Goal: Task Accomplishment & Management: Manage account settings

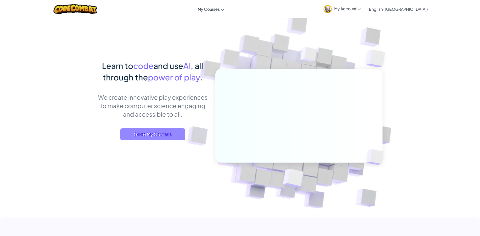
click at [171, 134] on span "Go to My Courses" at bounding box center [152, 135] width 65 height 12
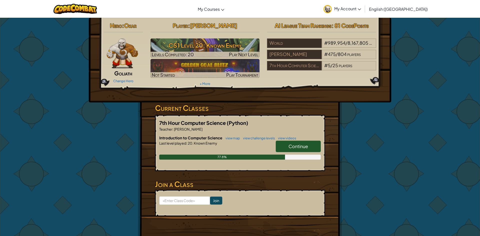
click at [288, 149] on link "Continue" at bounding box center [298, 147] width 45 height 12
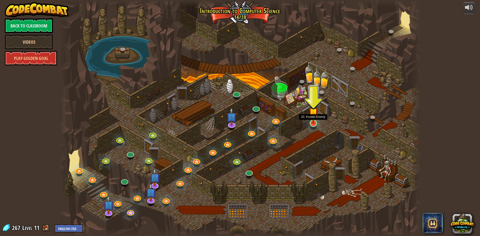
click at [312, 120] on img at bounding box center [314, 113] width 10 height 22
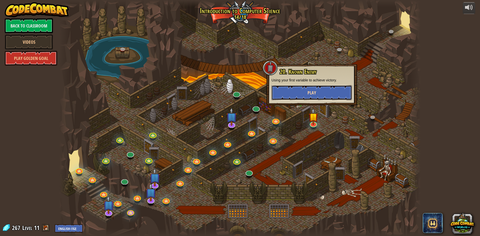
click at [314, 89] on button "Play" at bounding box center [312, 92] width 81 height 15
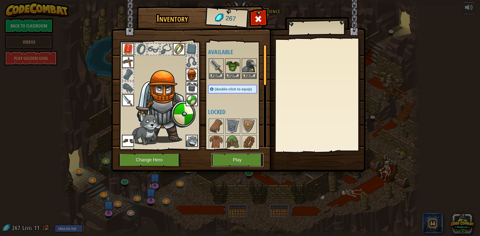
click at [255, 159] on button "Play" at bounding box center [237, 160] width 52 height 14
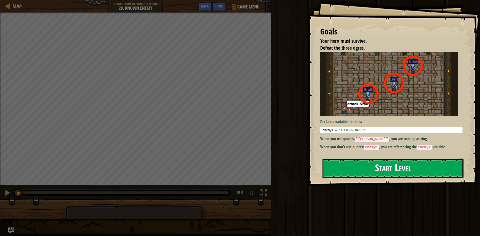
click at [342, 170] on button "Start Level" at bounding box center [393, 169] width 141 height 20
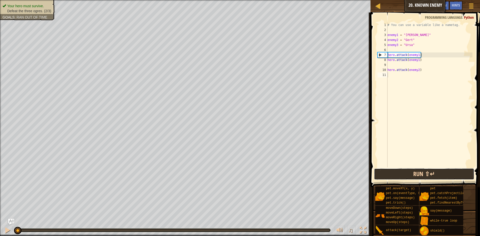
click at [412, 173] on button "Run ⇧↵" at bounding box center [424, 175] width 100 height 12
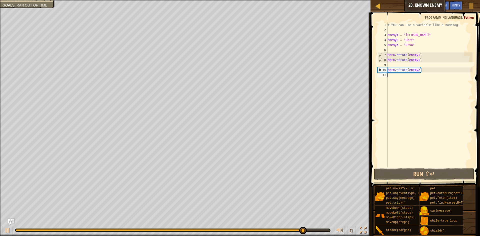
paste textarea "“It means you’ve earned it by having the highest grades for eight years and tha…"
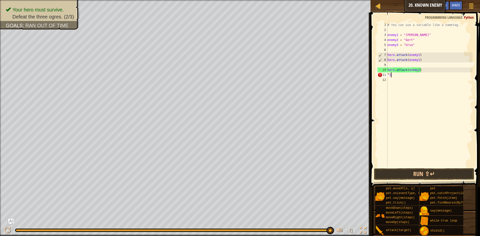
type textarea "“"
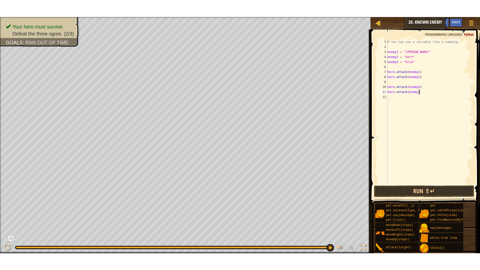
scroll to position [2, 5]
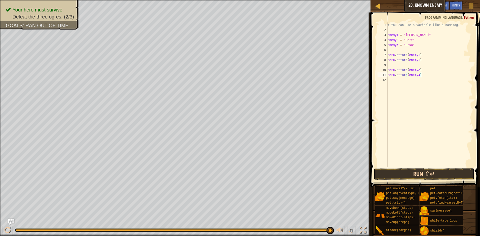
type textarea "hero.attack(enemy3)"
click at [411, 174] on button "Run ⇧↵" at bounding box center [424, 175] width 100 height 12
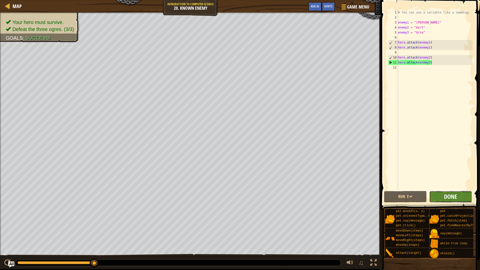
click at [451, 199] on span "Done" at bounding box center [450, 197] width 13 height 8
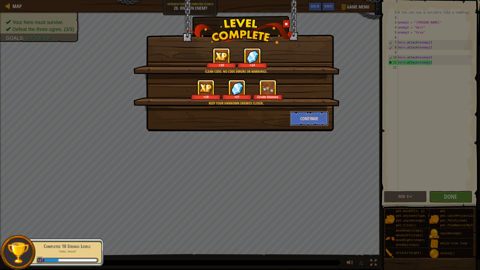
click at [311, 122] on button "Continue" at bounding box center [309, 118] width 39 height 15
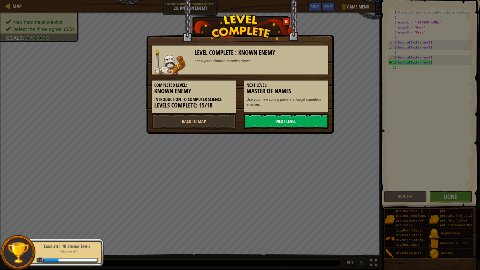
click at [313, 117] on link "Next Level" at bounding box center [286, 121] width 85 height 15
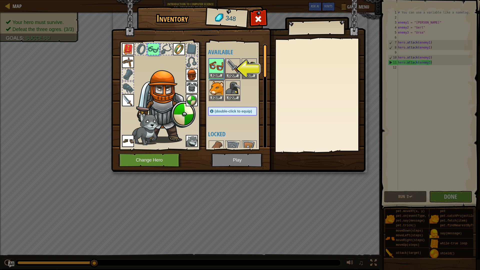
click at [217, 61] on img at bounding box center [216, 66] width 14 height 14
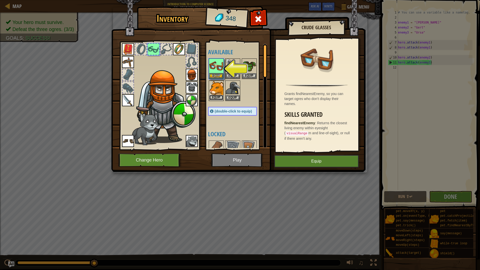
click at [219, 95] on button "Equip" at bounding box center [216, 97] width 14 height 5
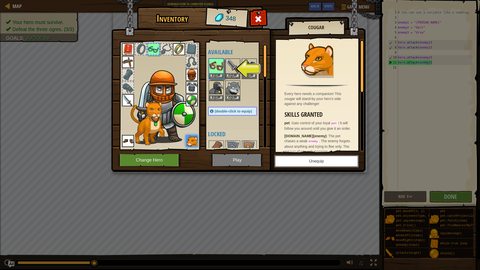
click at [327, 163] on button "Unequip" at bounding box center [317, 161] width 85 height 13
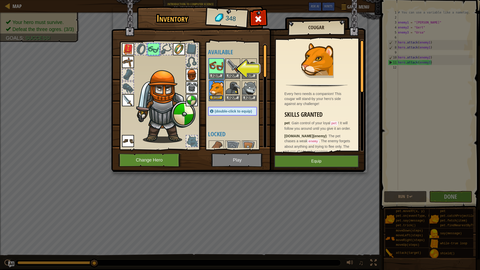
click at [215, 98] on button "Equip" at bounding box center [216, 97] width 14 height 5
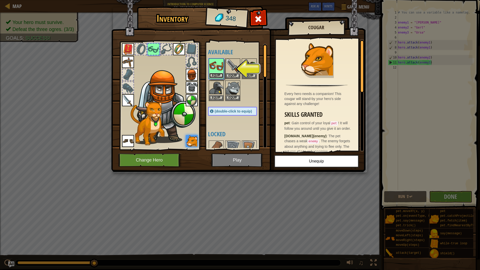
click at [213, 76] on button "Equip" at bounding box center [216, 75] width 14 height 5
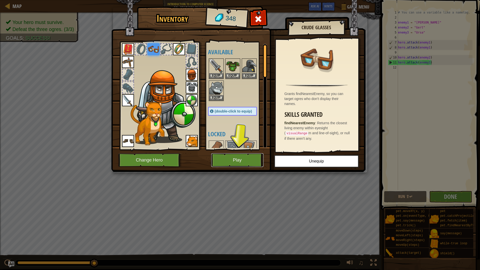
click at [228, 159] on button "Play" at bounding box center [237, 160] width 52 height 14
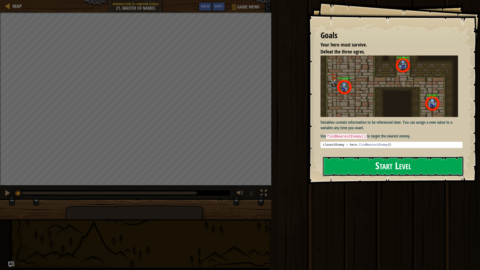
click at [354, 167] on button "Start Level" at bounding box center [393, 167] width 141 height 20
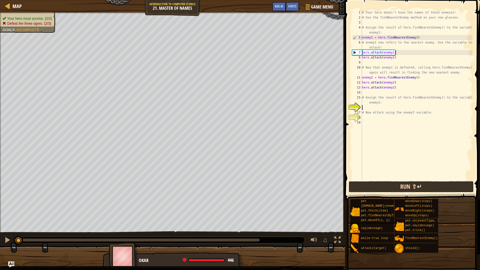
click at [368, 186] on button "Run ⇧↵" at bounding box center [411, 187] width 125 height 12
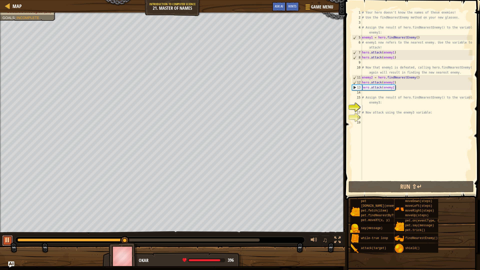
click at [5, 236] on div at bounding box center [7, 240] width 7 height 7
paste textarea "“It means you’ve earned it by having the highest grades for eight years and tha…"
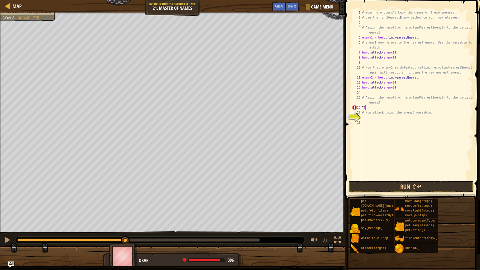
type textarea "“"
click at [386, 191] on button "Run ⇧↵" at bounding box center [411, 187] width 125 height 12
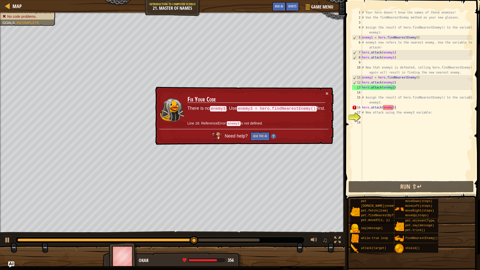
drag, startPoint x: 257, startPoint y: 110, endPoint x: 283, endPoint y: 105, distance: 26.0
click at [281, 105] on td "Fix Your Code There is no enemy3 . Use enemy3 = hero.findNearestEnemy() first. …" at bounding box center [256, 110] width 138 height 38
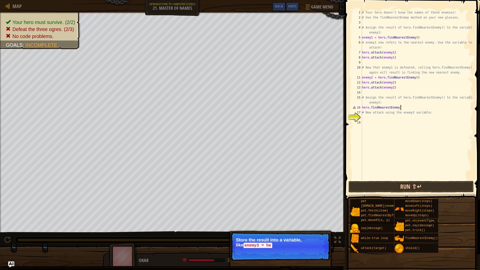
scroll to position [2, 6]
type textarea "hero.findNearestEnemy()"
click at [379, 186] on button "Run ⇧↵" at bounding box center [411, 187] width 125 height 12
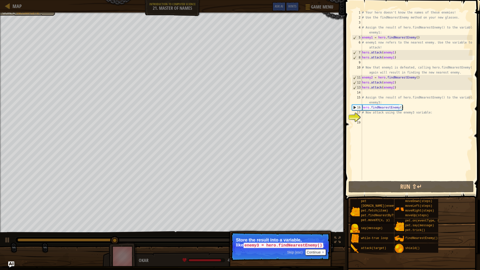
click at [368, 116] on div "# Your hero doesn't know the names of these enemies! # Use the findNearestEnemy…" at bounding box center [417, 100] width 112 height 180
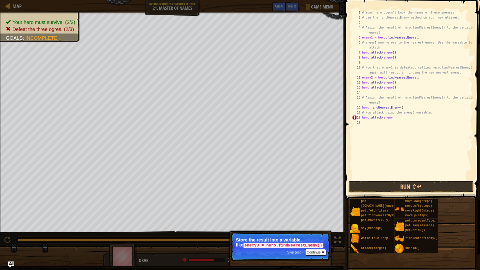
scroll to position [2, 4]
type textarea "hero.attack(enemy3)"
click at [403, 186] on button "Run ⇧↵" at bounding box center [411, 187] width 125 height 12
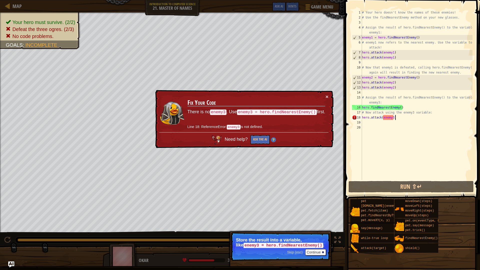
click at [420, 118] on div "# Your hero doesn't know the names of these enemies! # Use the findNearestEnemy…" at bounding box center [417, 100] width 112 height 180
click at [363, 109] on div "# Your hero doesn't know the names of these enemies! # Use the findNearestEnemy…" at bounding box center [417, 100] width 112 height 180
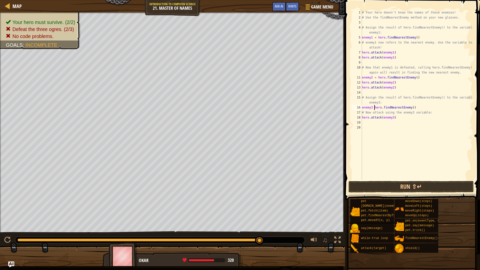
scroll to position [2, 2]
type textarea "enemy3 = hero.findNearestEnemy()"
click at [381, 186] on button "Run ⇧↵" at bounding box center [411, 187] width 125 height 12
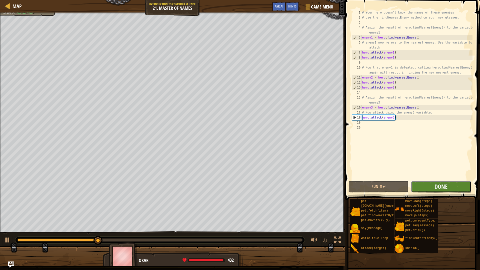
click at [423, 190] on button "Done" at bounding box center [441, 187] width 60 height 12
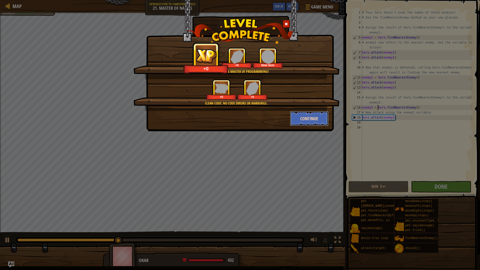
click at [300, 118] on button "Continue" at bounding box center [309, 118] width 39 height 15
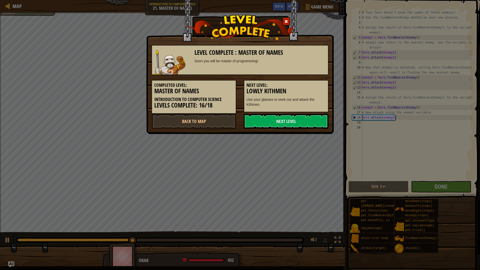
click at [300, 118] on link "Next Level" at bounding box center [286, 121] width 85 height 15
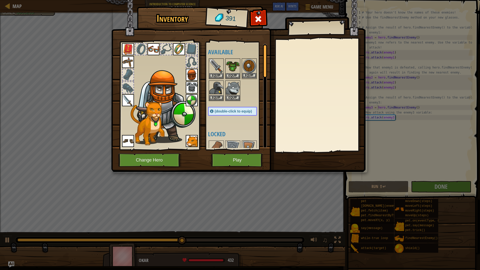
click at [246, 61] on img at bounding box center [249, 66] width 14 height 14
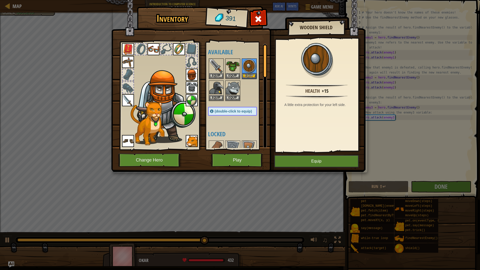
click at [189, 95] on img at bounding box center [192, 100] width 12 height 12
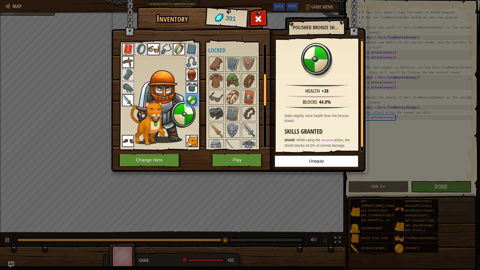
scroll to position [95, 0]
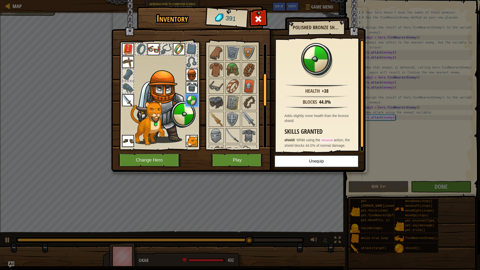
click at [225, 85] on div at bounding box center [237, 169] width 59 height 248
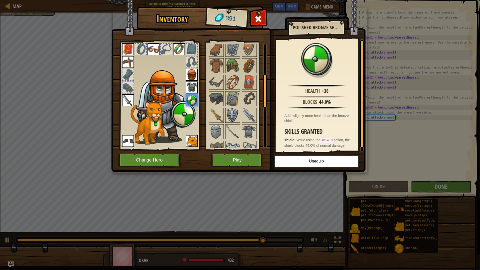
scroll to position [103, 0]
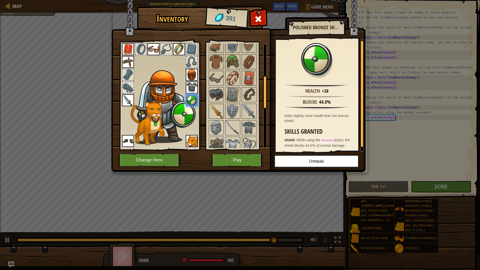
click at [215, 106] on img at bounding box center [216, 111] width 14 height 14
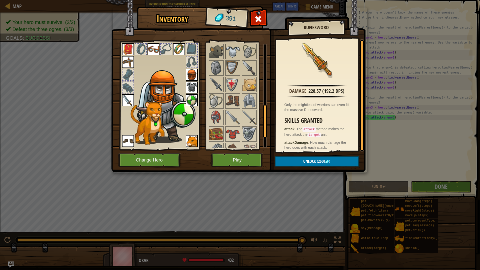
scroll to position [199, 0]
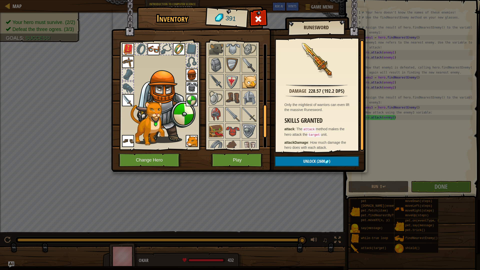
click at [246, 85] on img at bounding box center [249, 82] width 14 height 14
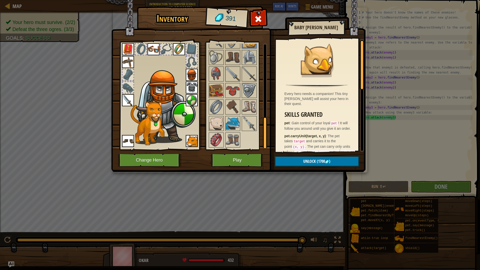
scroll to position [239, 0]
click at [227, 119] on img at bounding box center [233, 123] width 14 height 14
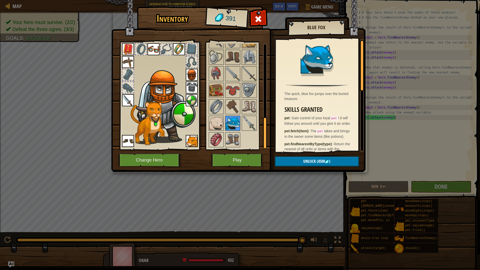
click at [240, 118] on img at bounding box center [233, 123] width 14 height 14
click at [252, 130] on img at bounding box center [249, 123] width 14 height 14
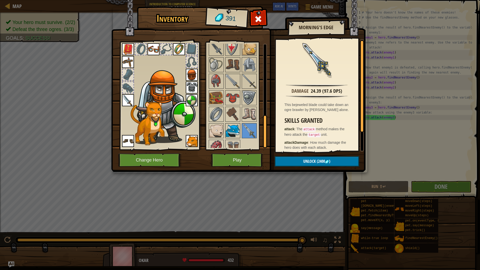
scroll to position [232, 0]
click at [236, 116] on img at bounding box center [233, 115] width 14 height 14
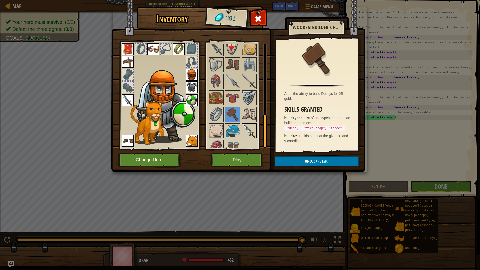
click at [245, 130] on img at bounding box center [249, 131] width 14 height 14
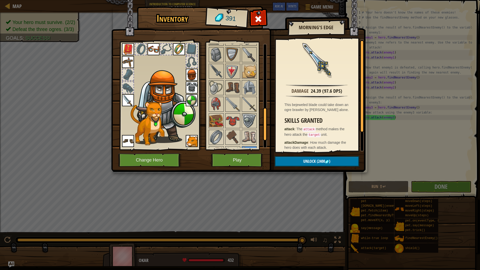
scroll to position [208, 0]
click at [215, 73] on img at bounding box center [216, 72] width 14 height 14
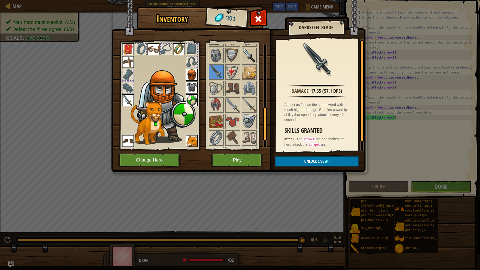
click at [243, 58] on img at bounding box center [249, 56] width 14 height 14
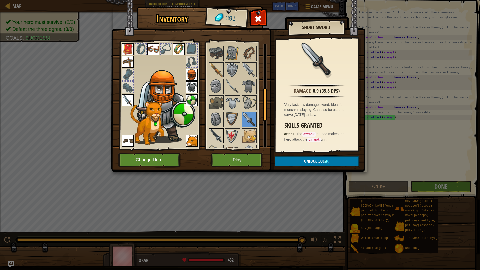
scroll to position [137, 0]
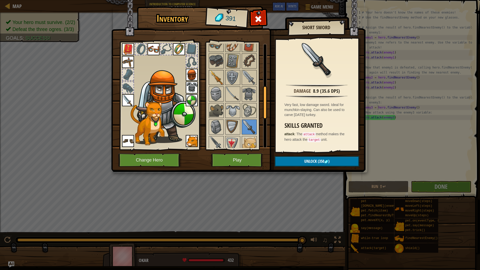
click at [217, 83] on img at bounding box center [216, 78] width 14 height 14
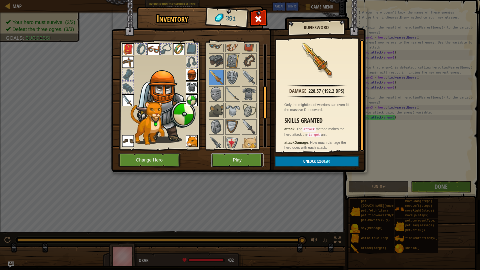
click at [226, 162] on button "Play" at bounding box center [237, 160] width 52 height 14
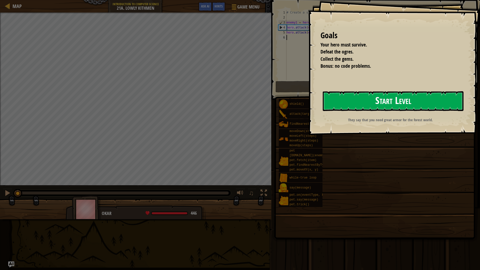
click at [377, 102] on button "Start Level" at bounding box center [393, 101] width 141 height 20
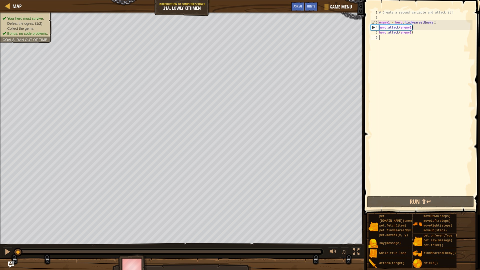
click at [389, 43] on div "# Create a second variable and attack it! enemy1 = hero . findNearestEnemy ( ) …" at bounding box center [425, 107] width 95 height 195
click at [401, 38] on div "# Create a second variable and attack it! enemy1 = hero . findNearestEnemy ( ) …" at bounding box center [425, 107] width 95 height 195
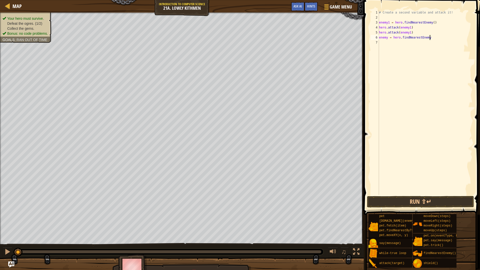
scroll to position [2, 7]
type textarea "enemy = hero.findNearestEnemy()"
type textarea "hero.attack(enemy2)"
click at [406, 198] on button "Run ⇧↵" at bounding box center [420, 202] width 107 height 12
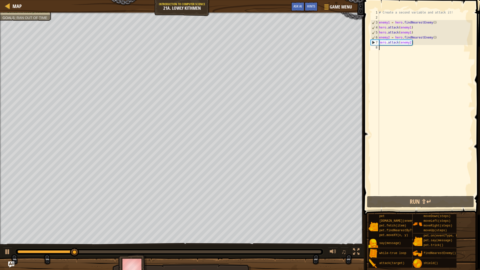
click at [395, 52] on div "# Create a second variable and attack it! enemy1 = hero . findNearestEnemy ( ) …" at bounding box center [425, 107] width 95 height 195
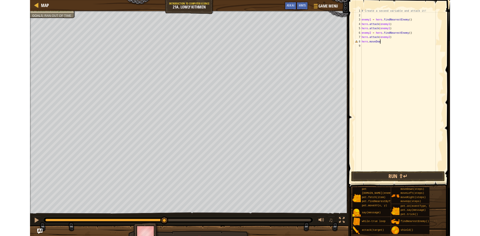
scroll to position [2, 3]
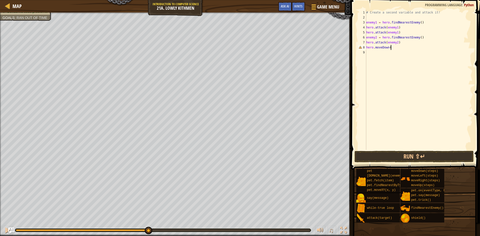
type textarea "hero.moveDown()"
drag, startPoint x: 367, startPoint y: 47, endPoint x: 383, endPoint y: 47, distance: 15.8
click at [383, 47] on div "# Create a second variable and attack it! enemy1 = hero . findNearestEnemy ( ) …" at bounding box center [419, 85] width 107 height 150
type textarea "hero.moveDown()"
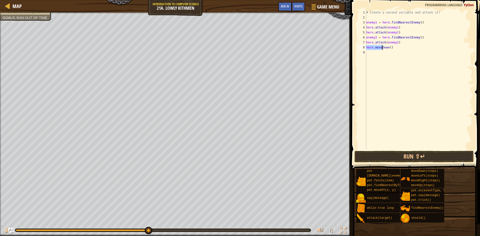
click at [379, 57] on div "# Create a second variable and attack it! enemy1 = hero . findNearestEnemy ( ) …" at bounding box center [419, 85] width 107 height 150
paste textarea "hero.move"
type textarea "hero.moveRight(2)"
click at [410, 160] on button "Run ⇧↵" at bounding box center [414, 157] width 119 height 12
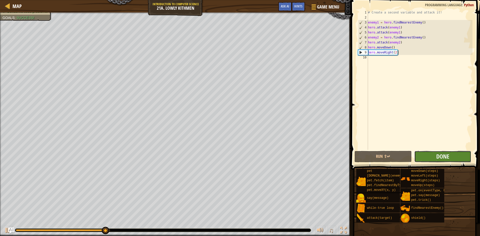
click at [453, 160] on button "Done" at bounding box center [443, 157] width 57 height 12
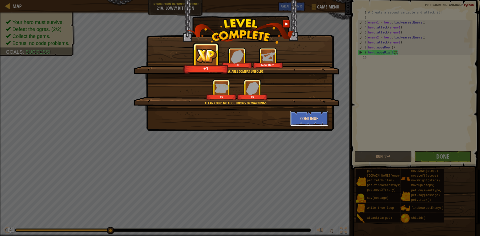
click at [318, 119] on button "Continue" at bounding box center [309, 118] width 39 height 15
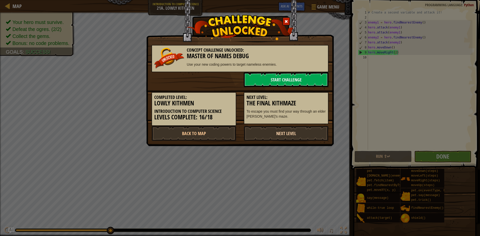
drag, startPoint x: 300, startPoint y: 126, endPoint x: 295, endPoint y: 137, distance: 12.1
click at [297, 133] on link "Next Level" at bounding box center [286, 133] width 85 height 15
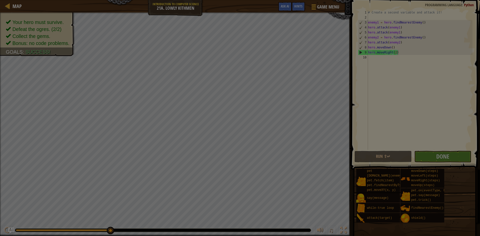
click at [295, 1] on body "Map Introduction to Computer Science 21a. Lowly Kithmen Game Menu Done Hints As…" at bounding box center [240, 0] width 480 height 1
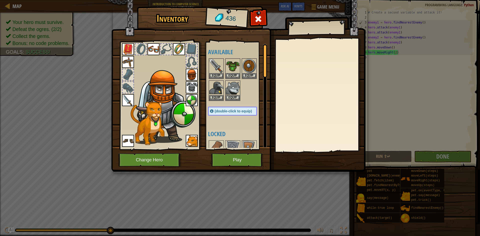
click at [189, 142] on img at bounding box center [192, 141] width 12 height 12
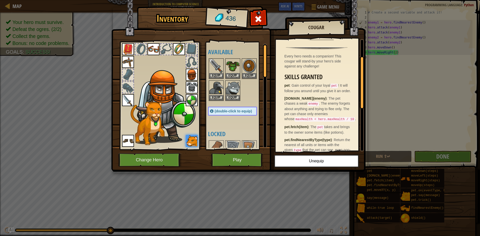
scroll to position [44, 0]
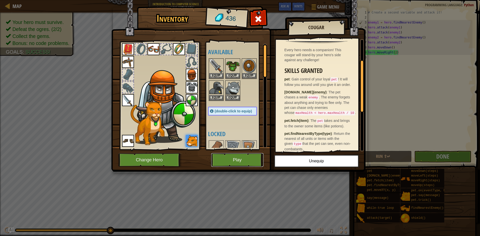
click at [248, 162] on button "Play" at bounding box center [237, 160] width 52 height 14
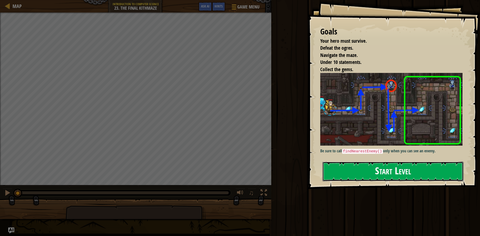
click at [332, 171] on button "Start Level" at bounding box center [393, 172] width 141 height 20
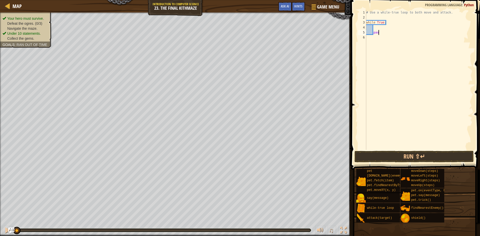
type textarea "p"
type textarea "w"
type textarea "hero.moveRight()"
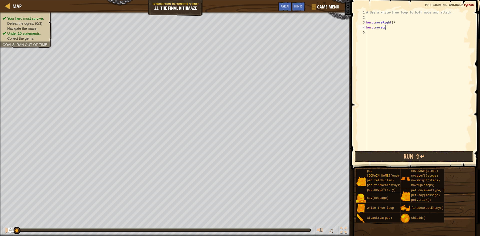
type textarea "hero.moveUp()"
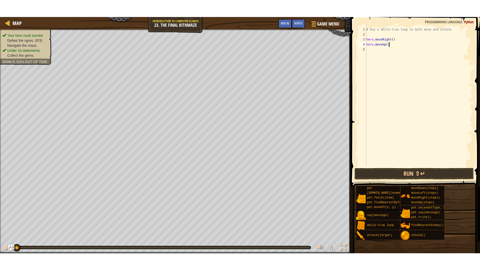
scroll to position [2, 0]
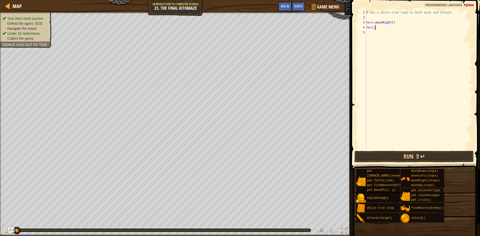
type textarea "h"
click at [326, 10] on span "Game Menu" at bounding box center [328, 7] width 23 height 7
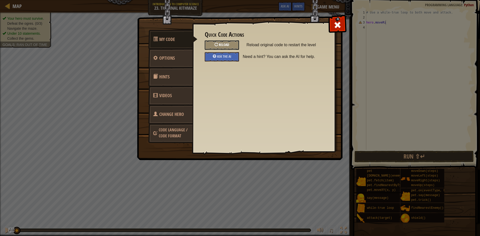
click at [217, 44] on div at bounding box center [217, 45] width 4 height 4
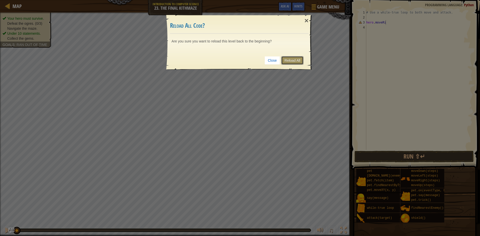
click at [290, 58] on link "Reload All" at bounding box center [293, 60] width 22 height 9
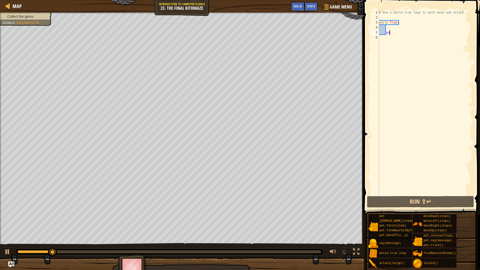
type textarea "p"
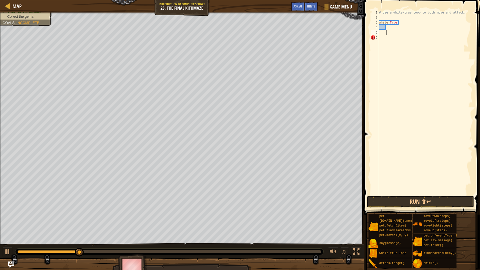
paste textarea "hero.move"
type textarea "hero.moveRight()"
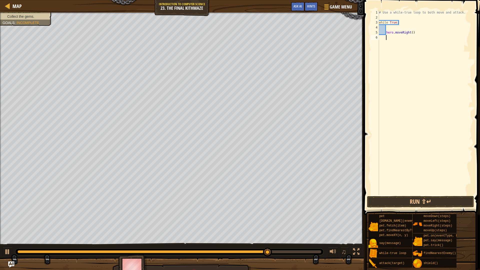
paste textarea "hero.move"
type textarea "hero.moveUp()"
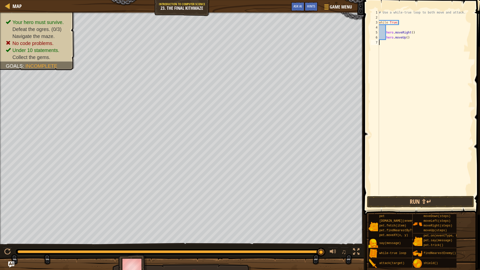
scroll to position [2, 0]
paste textarea "hero.move"
type textarea "hero.moveDown"
click at [403, 202] on button "Run ⇧↵" at bounding box center [420, 202] width 107 height 12
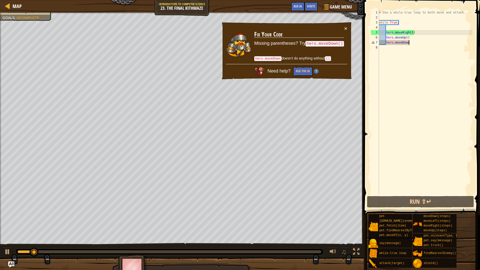
click at [426, 43] on div "# Use a while-true loop to both move and attack. while True : hero . moveRight …" at bounding box center [425, 107] width 95 height 195
type textarea "hero.moveDown()"
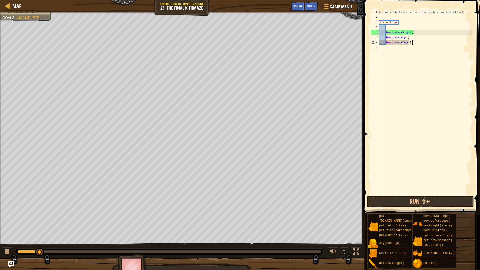
scroll to position [2, 5]
drag, startPoint x: 384, startPoint y: 47, endPoint x: 386, endPoint y: 49, distance: 3.2
click at [384, 48] on div "# Use a while-true loop to both move and attack. while True : hero . moveRight …" at bounding box center [425, 107] width 95 height 195
paste textarea "hero.move"
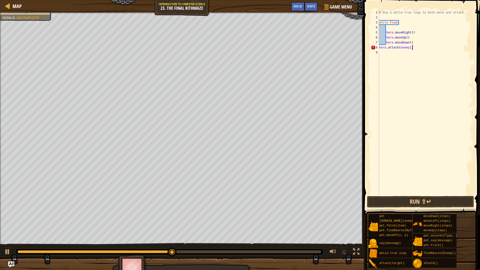
scroll to position [2, 5]
click at [410, 203] on button "Run ⇧↵" at bounding box center [420, 202] width 107 height 12
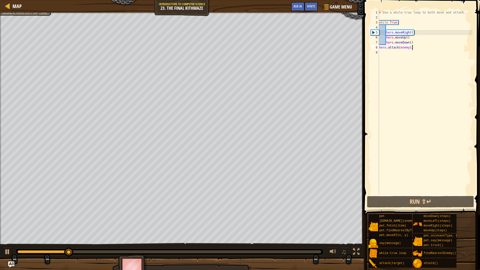
click at [441, 208] on span at bounding box center [423, 100] width 120 height 230
click at [440, 203] on button "Run ⇧↵" at bounding box center [420, 202] width 107 height 12
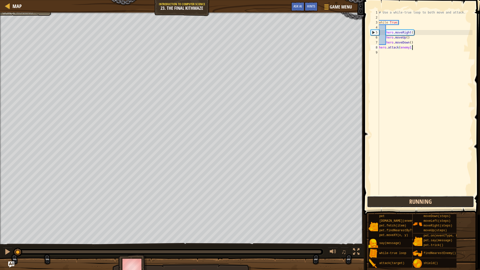
click at [440, 203] on button "Running" at bounding box center [420, 202] width 107 height 12
type textarea "h"
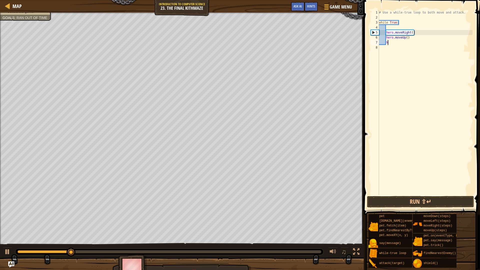
type textarea "h"
type textarea "w"
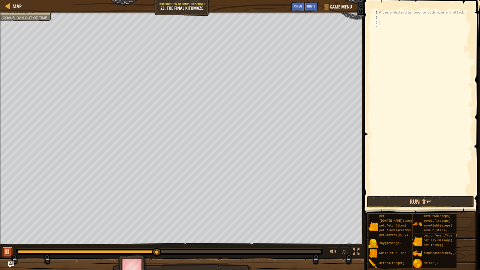
click at [9, 236] on div at bounding box center [7, 252] width 7 height 7
drag, startPoint x: 156, startPoint y: 252, endPoint x: 0, endPoint y: 239, distance: 156.2
click at [0, 236] on div "Your hero must survive. Defeat the ogres. (1/3) Navigate the maze. Under 10 sta…" at bounding box center [240, 146] width 480 height 266
click at [359, 236] on button at bounding box center [357, 252] width 10 height 10
type textarea "while True:"
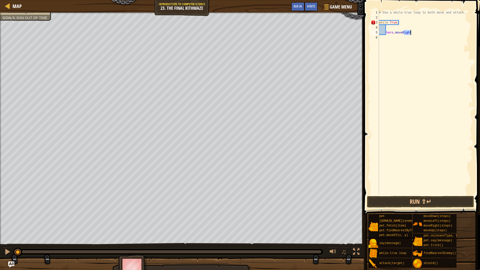
type textarea "hero.moveRight()"
type textarea "hero.moveUp()"
type textarea "hero.move"
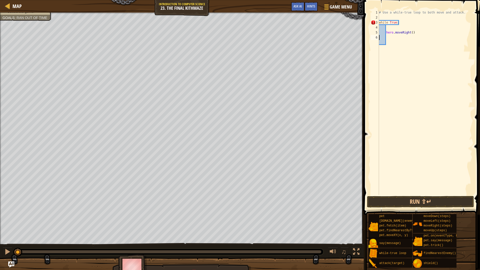
type textarea "hero.move"
type textarea "p"
type textarea "w"
paste textarea "hero.move"
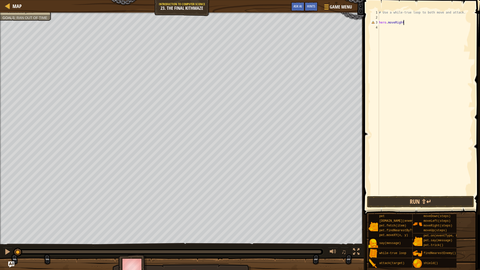
type textarea "hero.moveRight()"
paste textarea "hero.move"
type textarea "hero.move"
click at [377, 171] on div "Map Introduction to Computer Science 23. The Final Kithmaze Game Menu Done Hint…" at bounding box center [240, 135] width 480 height 270
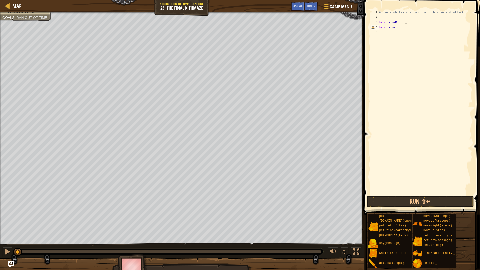
click at [458, 0] on span at bounding box center [423, 100] width 120 height 230
click at [425, 16] on div "# Use a while-true loop to both move and attack. hero . moveRight ( ) hero . mo…" at bounding box center [425, 107] width 95 height 195
type textarea "hero.move"
type textarea "while True:"
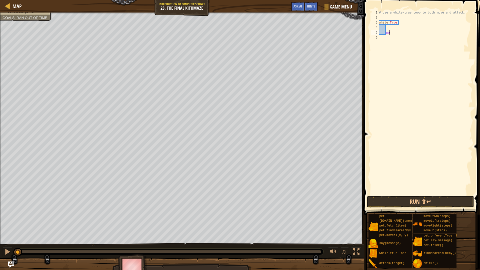
type textarea "p"
paste textarea "hero.move"
type textarea "hero.moveRight()"
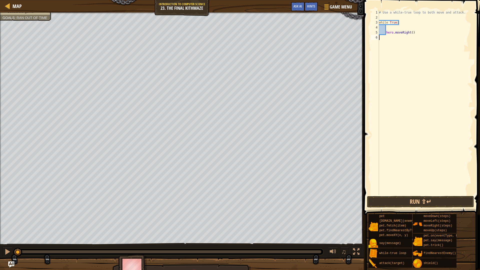
paste textarea "hero.move"
type textarea "hero.moveUp()"
paste textarea "hero.move"
type textarea "hero.moveRight()"
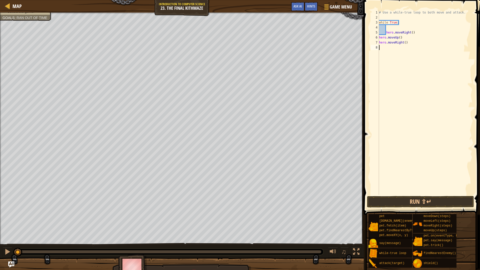
scroll to position [2, 0]
paste textarea "hero.move"
type textarea "hero.attack(enemy1)"
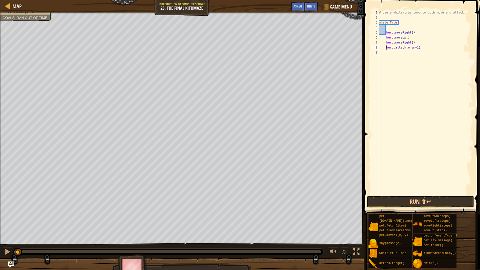
type textarea "hero.attack(enemy1)"
paste textarea "hero.move"
type textarea "hero.moveDown(2)"
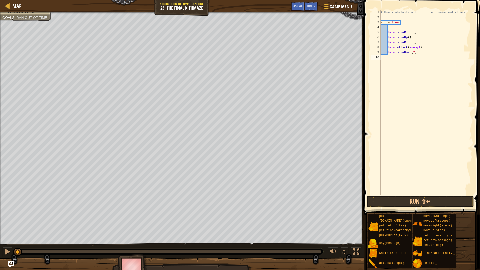
paste textarea "hero.move"
type textarea "hero.moveUp()"
paste textarea "hero.move"
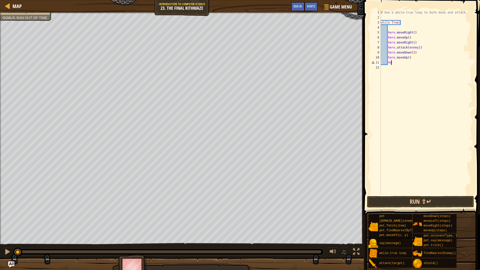
type textarea "h"
click at [408, 198] on button "Run ⇧↵" at bounding box center [420, 202] width 107 height 12
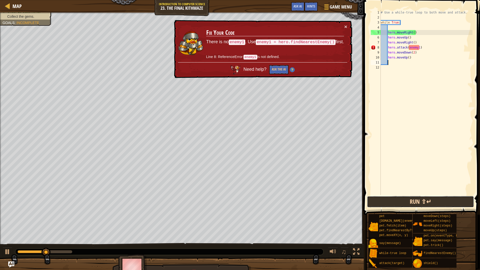
click at [426, 198] on button "Run ⇧↵" at bounding box center [420, 202] width 107 height 12
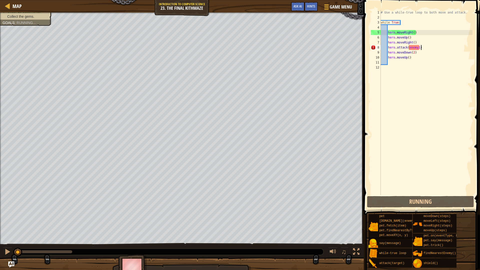
click at [434, 48] on div "# Use a while-true loop to both move and attack. while True : hero . moveRight …" at bounding box center [426, 107] width 93 height 195
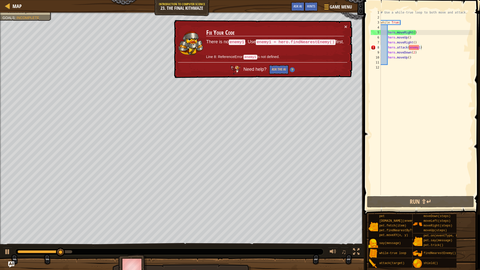
click at [1, 236] on div "♫" at bounding box center [182, 250] width 364 height 15
click at [4, 236] on button at bounding box center [8, 252] width 10 height 10
click at [421, 43] on div "# Use a while-true loop to both move and attack. while True : hero . moveRight …" at bounding box center [426, 107] width 93 height 195
type textarea "hero.moveRight()"
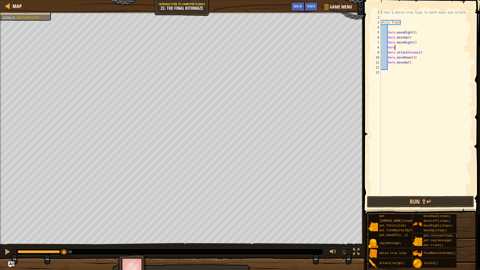
scroll to position [2, 2]
click at [421, 203] on button "Run ⇧↵" at bounding box center [420, 202] width 107 height 12
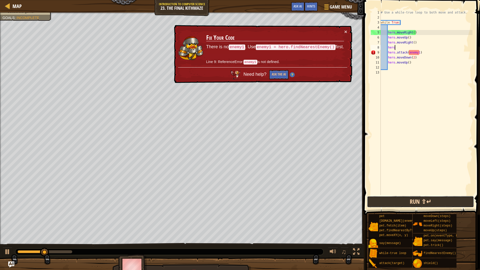
click at [424, 199] on button "Run ⇧↵" at bounding box center [420, 202] width 107 height 12
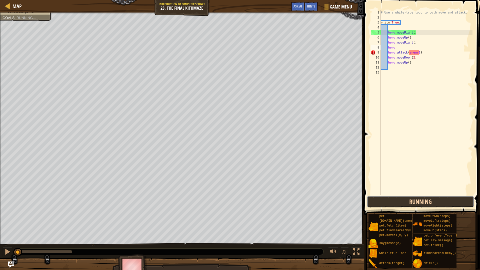
click at [424, 199] on button "Running" at bounding box center [420, 202] width 107 height 12
type textarea "h"
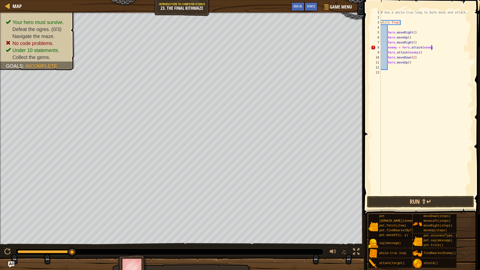
scroll to position [2, 7]
click at [427, 198] on button "Run ⇧↵" at bounding box center [420, 202] width 107 height 12
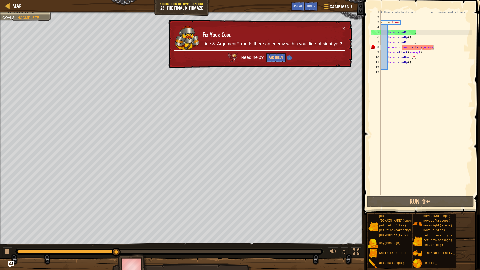
click at [341, 26] on td "Fix Your Code Line 8: ArgumentError: Is there an enemy within your line-of-sigh…" at bounding box center [272, 38] width 140 height 25
click at [343, 25] on div "× Fix Your Code Line 8: ArgumentError: Is there an enemy within your line-of-si…" at bounding box center [260, 44] width 185 height 48
click at [407, 203] on button "Run ⇧↵" at bounding box center [420, 202] width 107 height 12
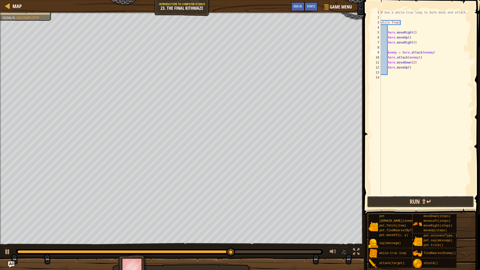
click at [443, 201] on button "Run ⇧↵" at bounding box center [420, 202] width 107 height 12
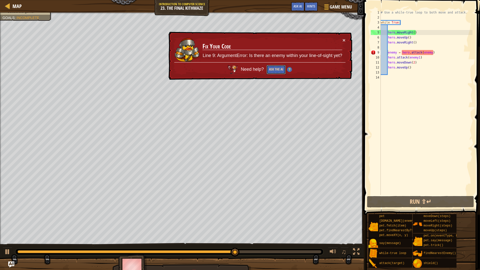
click at [275, 66] on button "Ask the AI" at bounding box center [276, 69] width 19 height 9
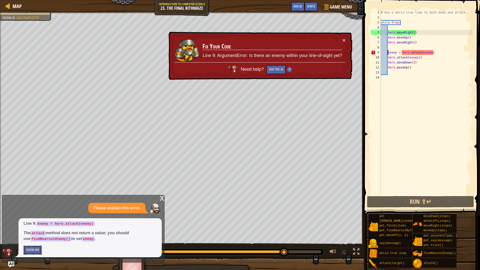
click at [31, 236] on button "Show Me" at bounding box center [33, 250] width 18 height 9
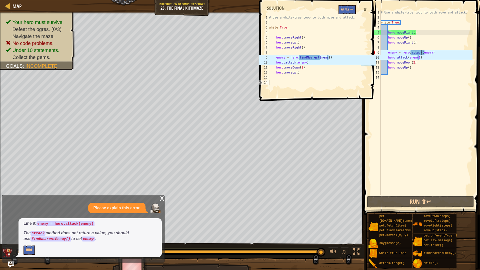
click at [421, 53] on div "# Use a while-true loop to both move and attack. while True : hero . moveRight …" at bounding box center [426, 107] width 93 height 195
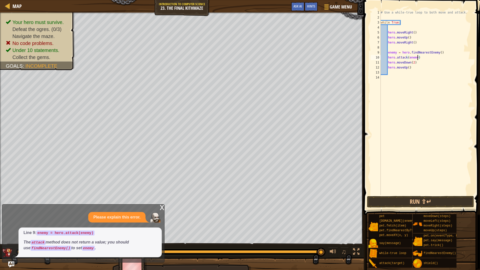
scroll to position [2, 5]
type textarea "hero.attack(enemy)"
click at [455, 203] on button "Run ⇧↵" at bounding box center [420, 202] width 107 height 12
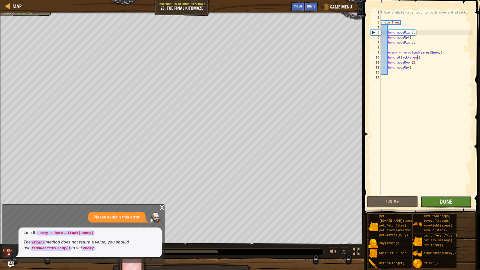
click at [459, 204] on button "Done" at bounding box center [446, 202] width 51 height 12
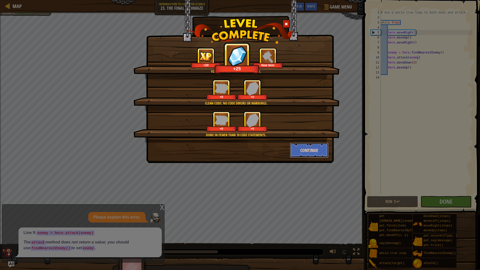
click at [318, 152] on button "Continue" at bounding box center [309, 150] width 39 height 15
click at [312, 151] on div "You're deadly. Infinitely deadly. +20 +25 New Item Clean code: no code errors o…" at bounding box center [240, 135] width 480 height 270
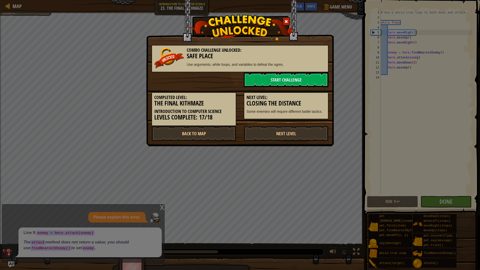
click at [312, 151] on div "Combo Challenge Unlocked: Safe Place Use arguments, while loops, and variables …" at bounding box center [240, 135] width 480 height 270
click at [294, 131] on link "Next Level" at bounding box center [286, 133] width 85 height 15
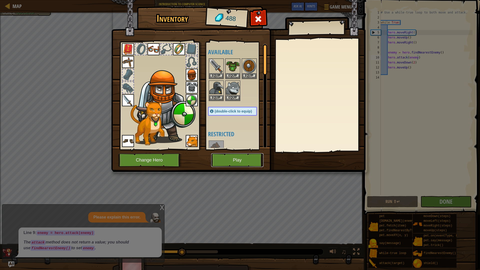
click at [230, 156] on button "Play" at bounding box center [237, 160] width 52 height 14
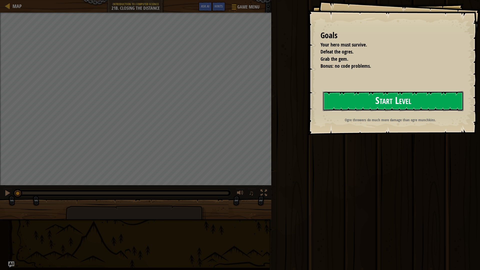
click at [392, 98] on button "Start Level" at bounding box center [393, 101] width 141 height 20
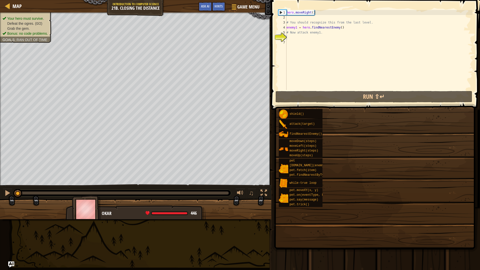
click at [363, 94] on div "Goals Your hero must survive. Defeat the ogres. Grab the gem. Bonus: no code pr…" at bounding box center [240, 135] width 480 height 270
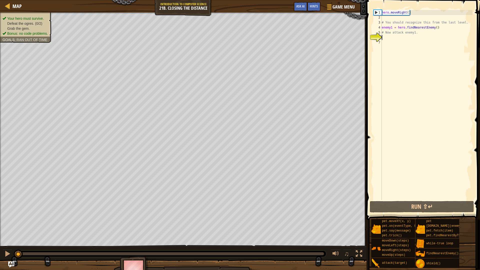
paste textarea "hero.move"
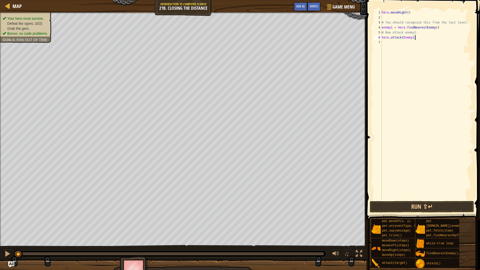
scroll to position [2, 5]
click at [391, 206] on button "Run ⇧↵" at bounding box center [422, 207] width 104 height 12
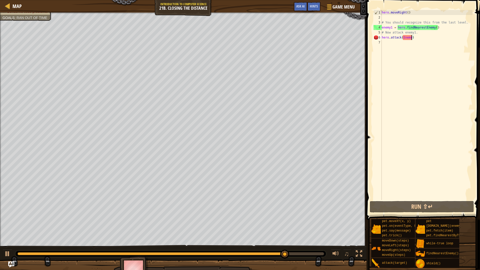
scroll to position [2, 4]
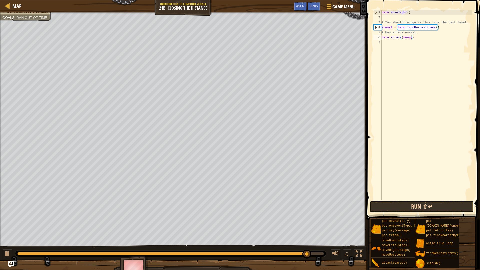
click at [379, 203] on button "Run ⇧↵" at bounding box center [422, 207] width 104 height 12
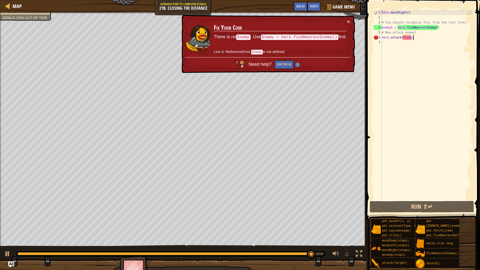
type textarea "# Now attack enemy1."
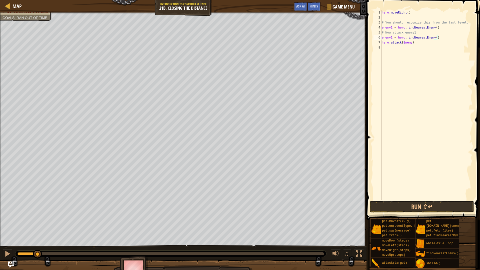
scroll to position [2, 8]
click at [459, 204] on button "Run ⇧↵" at bounding box center [422, 207] width 104 height 12
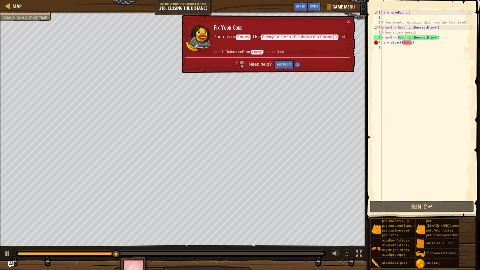
click at [412, 42] on div "hero . moveRight ( ) # You should recognize this from the last level. enemy1 = …" at bounding box center [427, 110] width 92 height 200
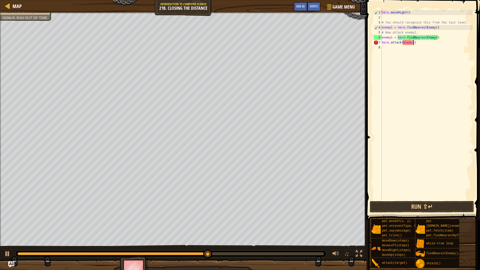
scroll to position [2, 5]
click at [414, 206] on button "Run ⇧↵" at bounding box center [422, 207] width 104 height 12
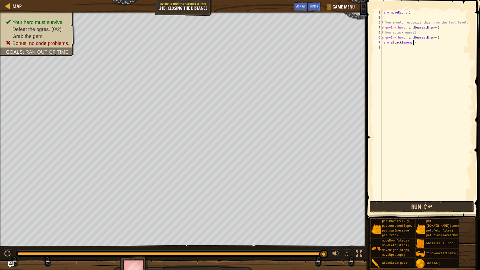
type textarea "hero.attack(enemy1)"
click at [407, 209] on button "Run ⇧↵" at bounding box center [422, 207] width 104 height 12
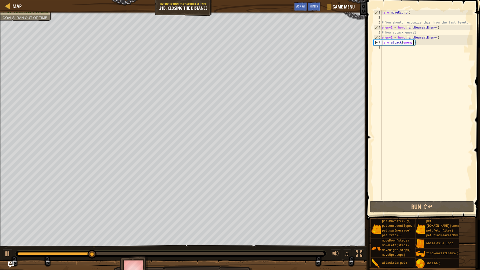
click at [395, 50] on div "hero . moveRight ( ) # You should recognize this from the last level. enemy1 = …" at bounding box center [427, 110] width 92 height 200
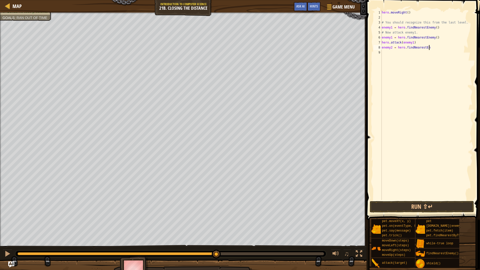
scroll to position [2, 7]
type textarea "enemy2 = hero.findNearestEnemy()"
type textarea "E"
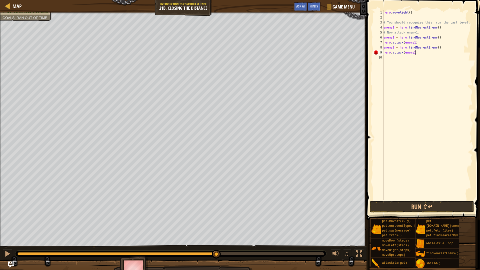
type textarea "hero.attack(enemy2)"
click at [389, 61] on div "hero . moveRight ( ) # You should recognize this from the last level. enemy1 = …" at bounding box center [428, 110] width 90 height 200
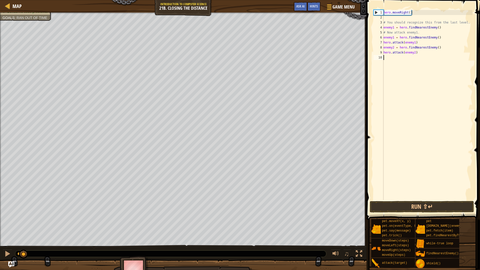
scroll to position [2, 0]
paste textarea "hero.move"
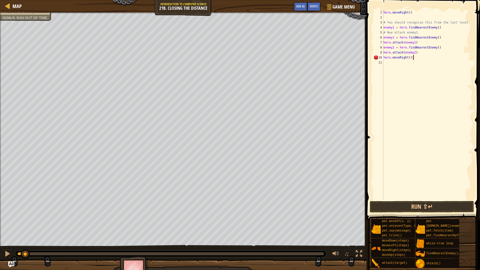
scroll to position [2, 4]
click at [392, 209] on button "Run ⇧↵" at bounding box center [422, 207] width 104 height 12
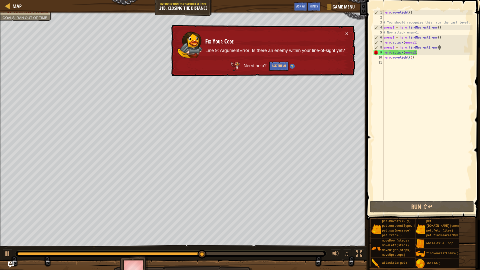
click at [447, 46] on div "hero . moveRight ( ) # You should recognize this from the last level. enemy1 = …" at bounding box center [428, 110] width 90 height 200
click at [421, 43] on div "hero . moveRight ( ) # You should recognize this from the last level. enemy1 = …" at bounding box center [428, 110] width 90 height 200
type textarea "hero.attack(enemy1)"
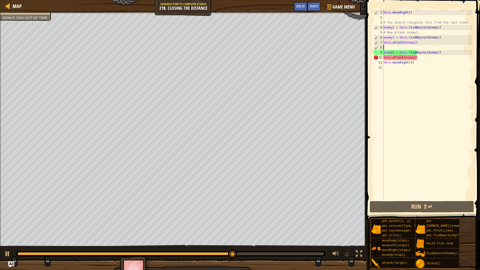
scroll to position [2, 0]
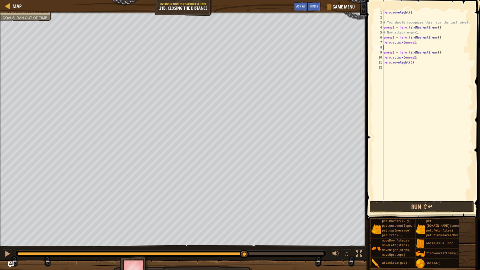
paste textarea "hero.move"
type textarea "hero.moveRight()"
click at [440, 207] on button "Run ⇧↵" at bounding box center [422, 207] width 104 height 12
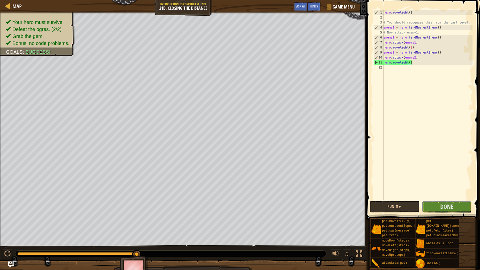
click at [440, 207] on button "Done" at bounding box center [447, 207] width 50 height 12
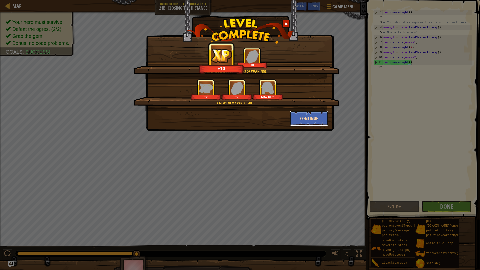
click at [303, 121] on button "Continue" at bounding box center [309, 118] width 39 height 15
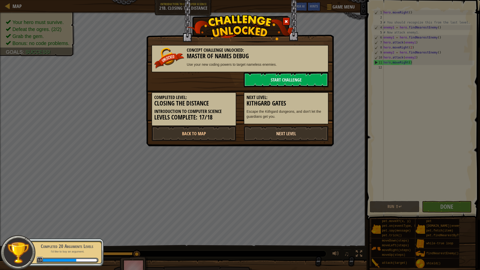
click at [288, 132] on link "Next Level" at bounding box center [286, 133] width 85 height 15
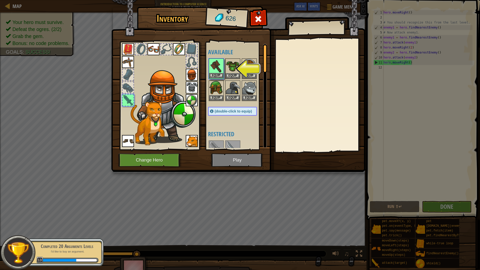
click at [218, 64] on img at bounding box center [216, 66] width 14 height 14
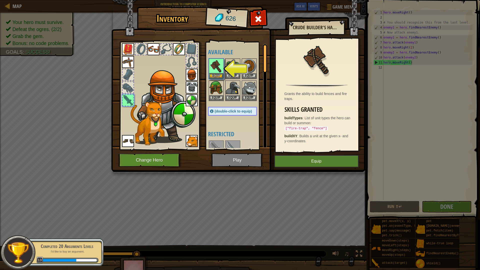
click at [253, 162] on img at bounding box center [238, 81] width 254 height 182
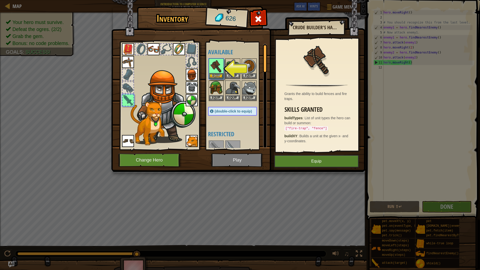
click at [245, 162] on img at bounding box center [238, 81] width 254 height 182
drag, startPoint x: 245, startPoint y: 162, endPoint x: 235, endPoint y: 153, distance: 12.9
click at [243, 160] on img at bounding box center [238, 81] width 254 height 182
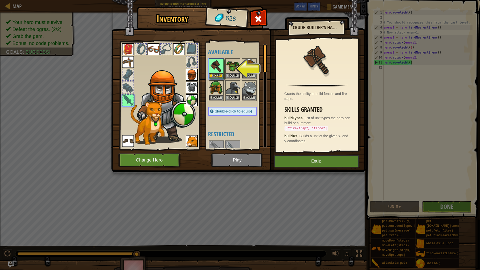
click at [235, 153] on img at bounding box center [238, 81] width 254 height 182
click at [236, 157] on img at bounding box center [238, 81] width 254 height 182
drag, startPoint x: 236, startPoint y: 158, endPoint x: 245, endPoint y: 158, distance: 9.0
click at [238, 158] on img at bounding box center [238, 81] width 254 height 182
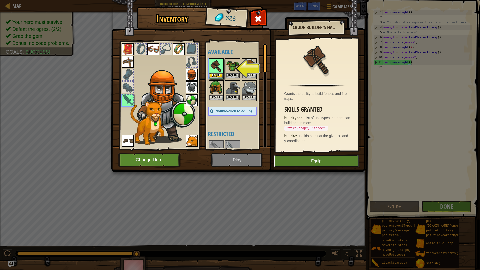
click at [277, 161] on button "Equip" at bounding box center [317, 161] width 85 height 13
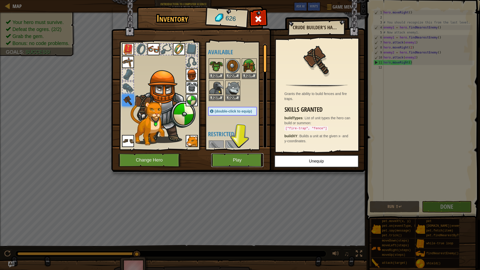
click at [253, 158] on button "Play" at bounding box center [237, 160] width 52 height 14
